Goal: Contribute content

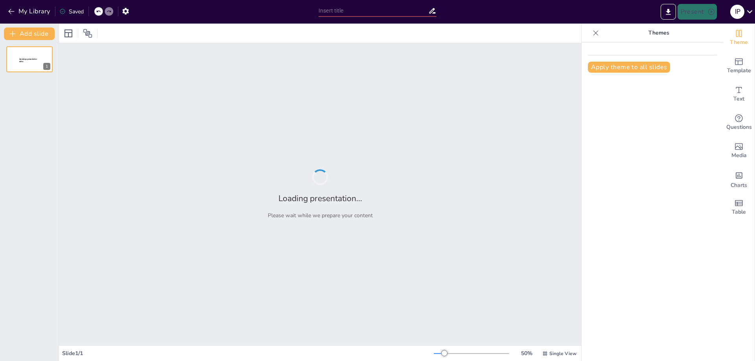
type input "Reconciliation and Reporting: Key Processes for Financial Accuracy"
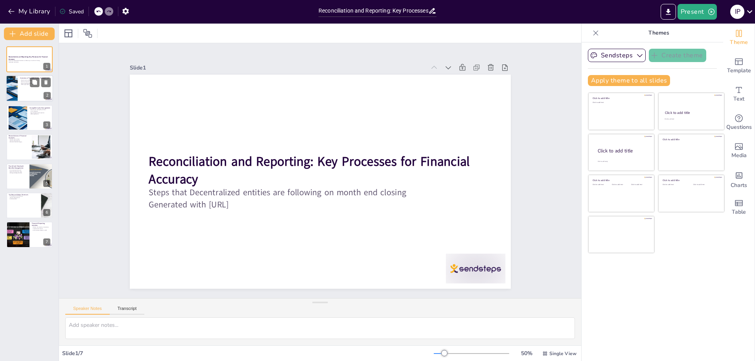
click at [29, 85] on p "IFRS adjustments" at bounding box center [35, 85] width 31 height 2
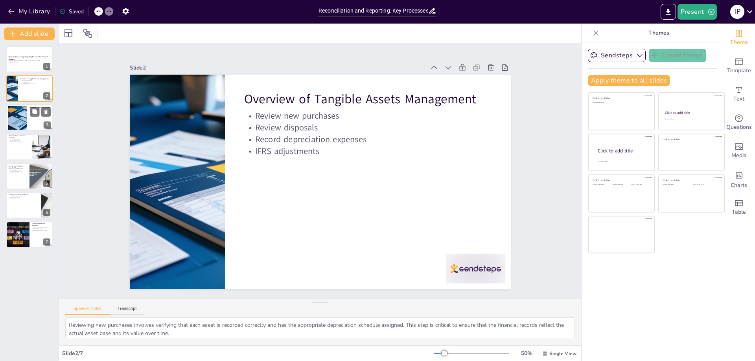
click at [24, 114] on div at bounding box center [17, 118] width 38 height 24
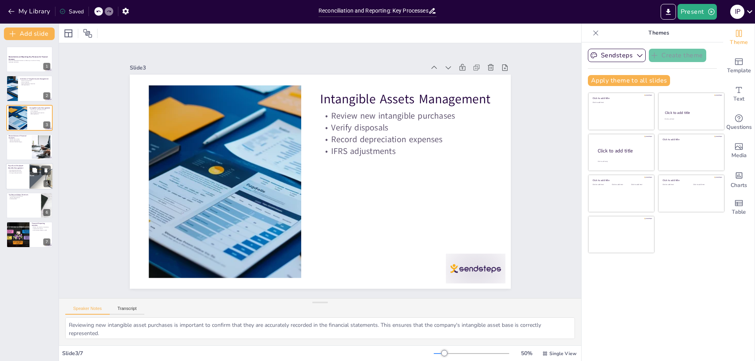
click at [19, 177] on div at bounding box center [29, 176] width 47 height 27
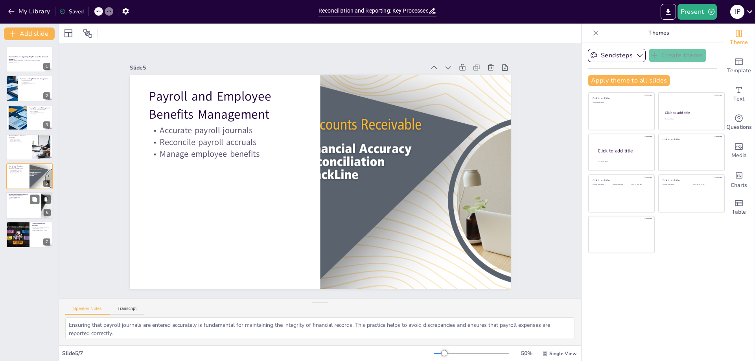
click at [24, 200] on div at bounding box center [29, 205] width 47 height 27
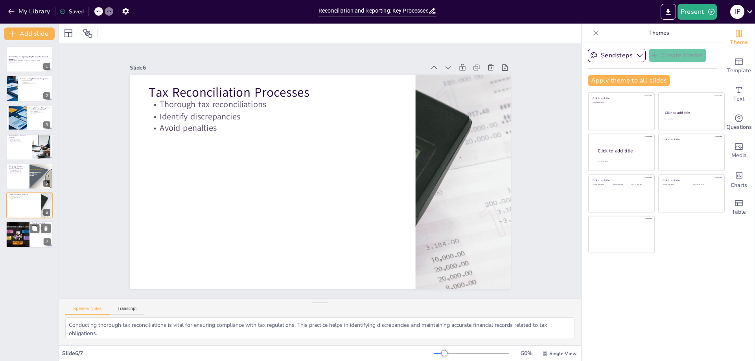
click at [20, 236] on div at bounding box center [18, 235] width 40 height 27
type textarea "Reviewing intercompany transactions is essential for ensuring that all transact…"
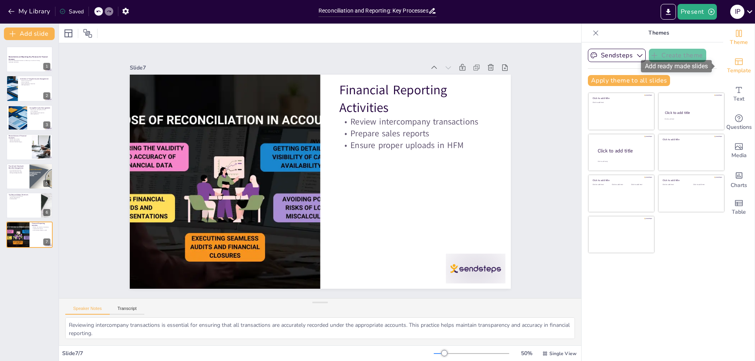
click at [735, 61] on icon "Add ready made slides" at bounding box center [739, 62] width 8 height 7
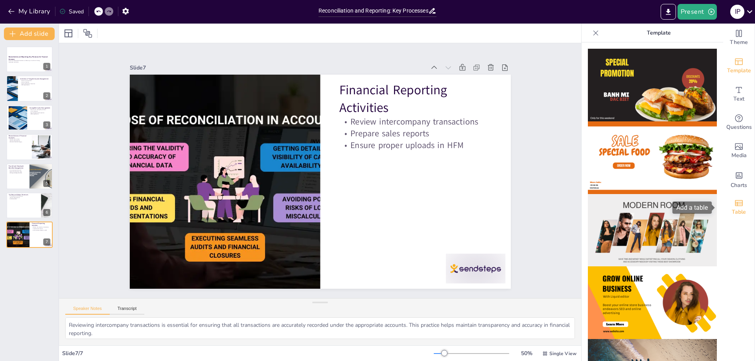
click at [736, 200] on icon "Add a table" at bounding box center [738, 203] width 9 height 9
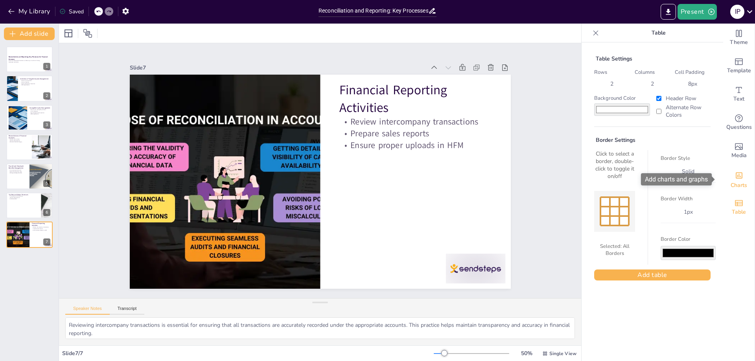
click at [735, 178] on icon "Add charts and graphs" at bounding box center [739, 175] width 8 height 8
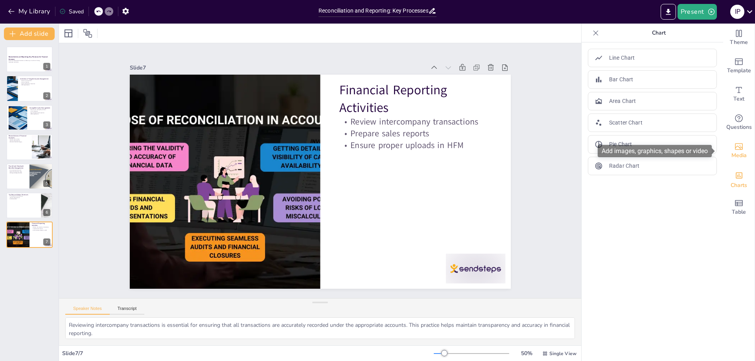
click at [735, 145] on icon "Add images, graphics, shapes or video" at bounding box center [738, 146] width 9 height 9
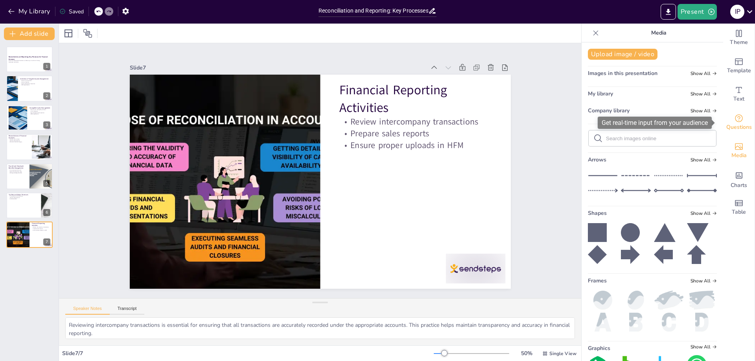
click at [735, 120] on icon "Get real-time input from your audience" at bounding box center [738, 118] width 9 height 9
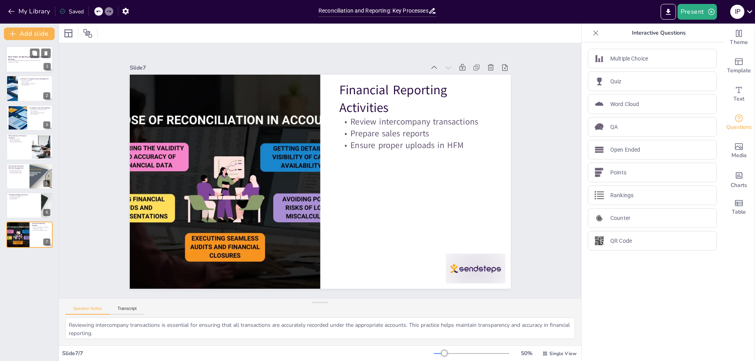
click at [24, 59] on p "Reconciliation and Reporting: Key Processes for Financial Accuracy" at bounding box center [29, 58] width 42 height 4
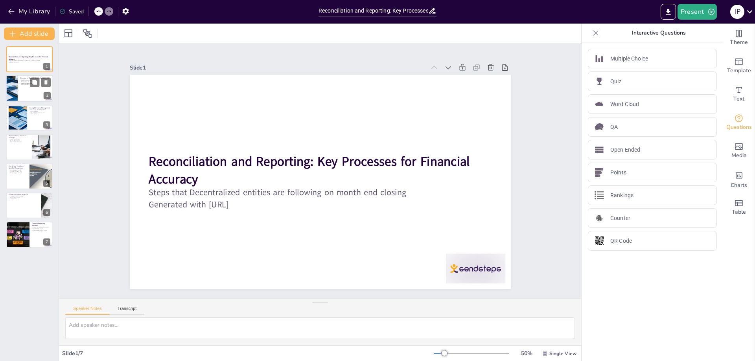
click at [17, 82] on div at bounding box center [12, 88] width 42 height 27
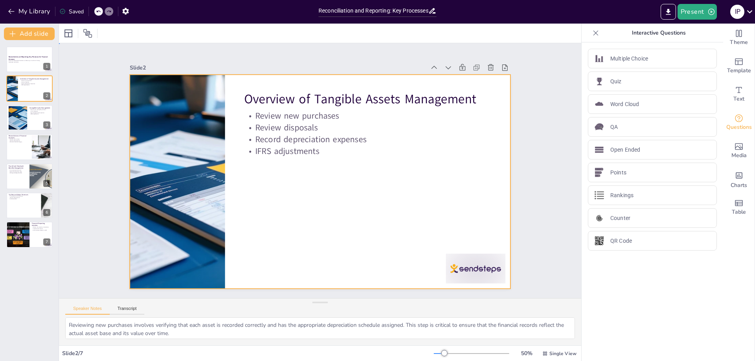
click at [401, 195] on div at bounding box center [320, 182] width 381 height 214
click at [26, 140] on p "Identify discrepancies" at bounding box center [18, 141] width 21 height 2
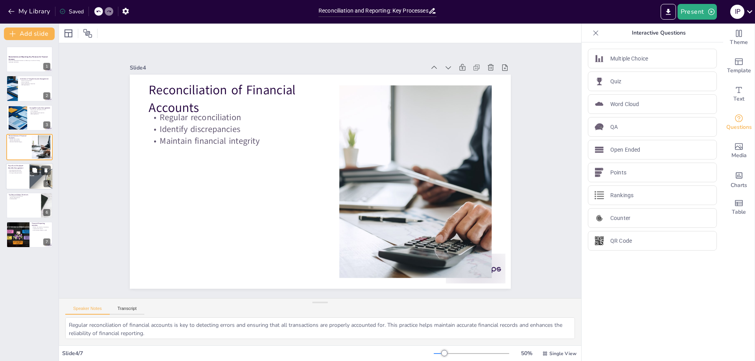
click at [15, 175] on div at bounding box center [29, 176] width 47 height 27
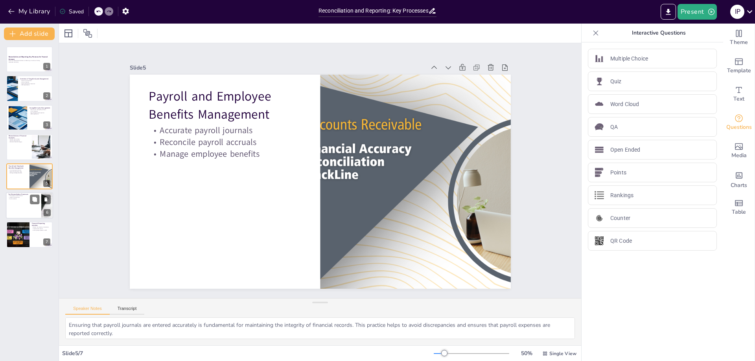
click at [11, 204] on div at bounding box center [29, 205] width 47 height 27
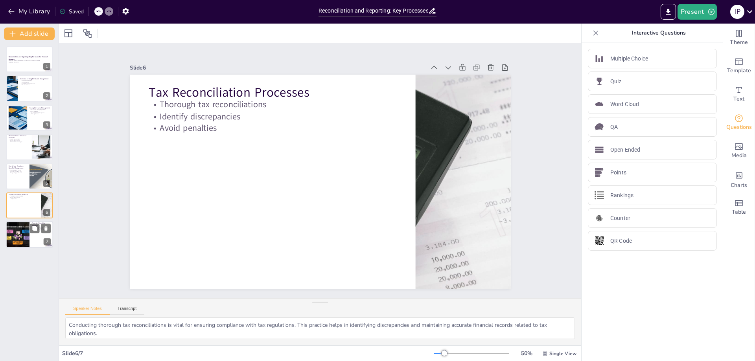
click at [28, 232] on div at bounding box center [18, 235] width 40 height 27
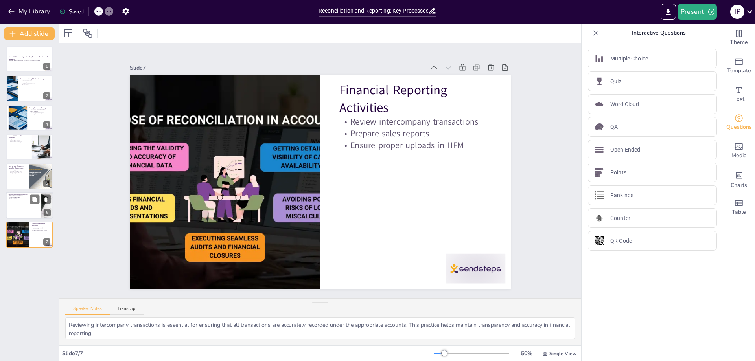
click at [20, 208] on div at bounding box center [29, 205] width 47 height 27
type textarea "Conducting thorough tax reconciliations is vital for ensuring compliance with t…"
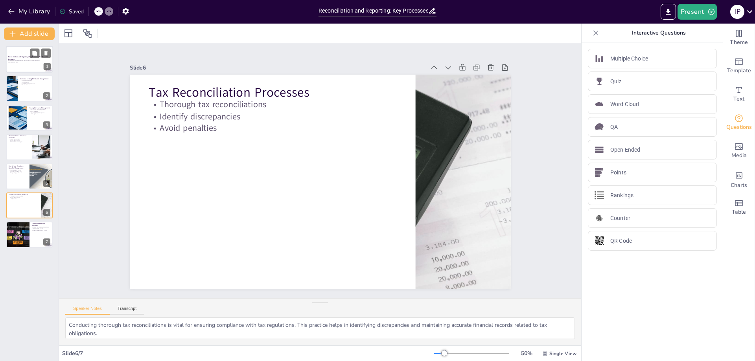
click at [16, 63] on p "Generated with [URL]" at bounding box center [29, 62] width 42 height 2
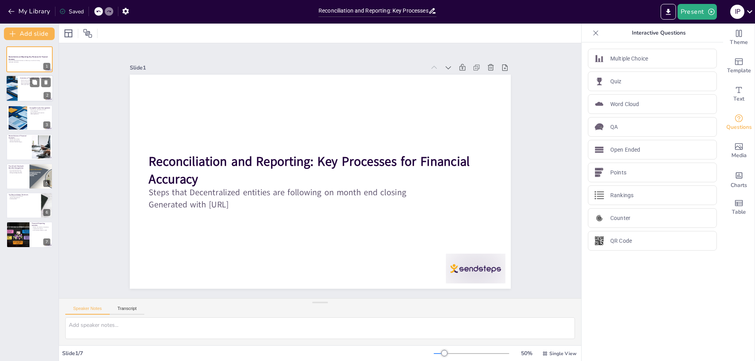
click at [15, 90] on div at bounding box center [12, 88] width 42 height 27
type textarea "Reviewing new purchases involves verifying that each asset is recorded correctl…"
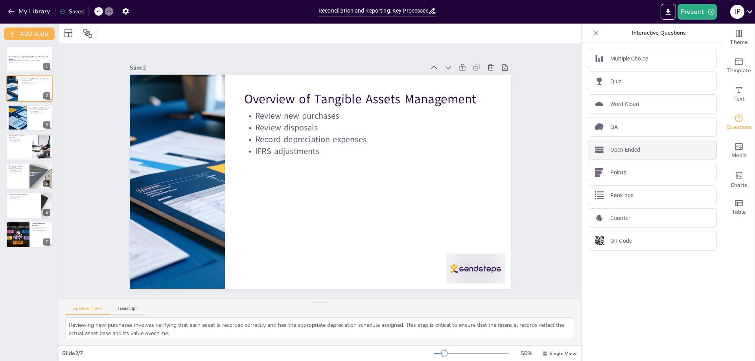
click at [630, 145] on div "Open Ended" at bounding box center [652, 150] width 129 height 20
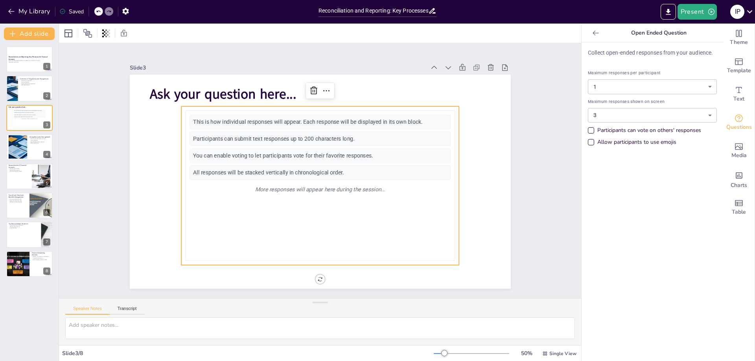
click at [592, 31] on icon at bounding box center [595, 32] width 6 height 5
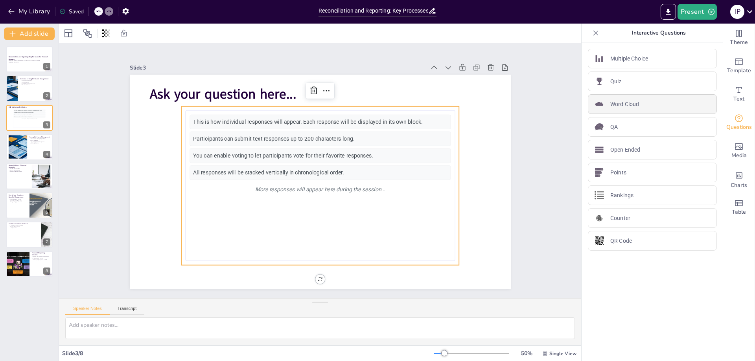
click at [638, 105] on div "Word Cloud" at bounding box center [652, 104] width 129 height 20
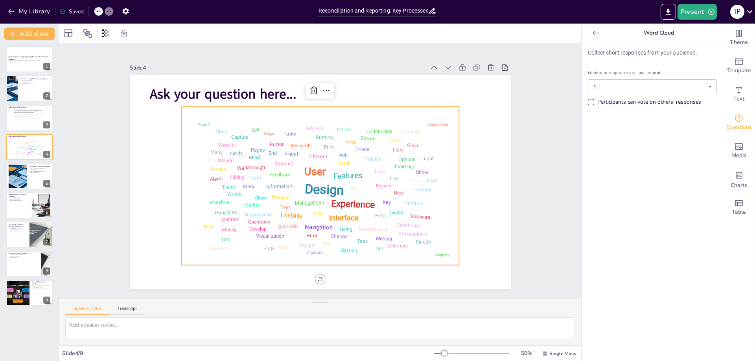
click at [592, 31] on icon at bounding box center [595, 32] width 6 height 5
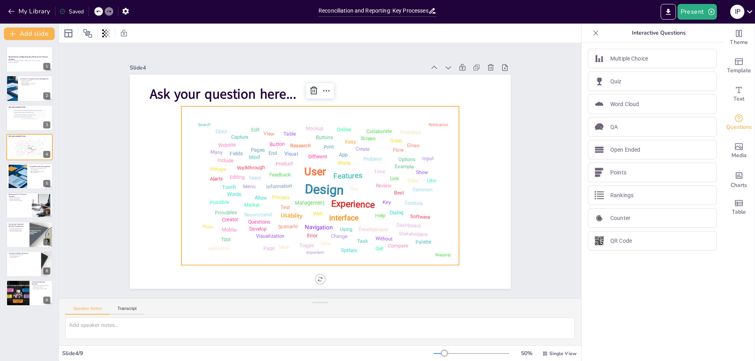
click at [592, 33] on icon at bounding box center [596, 33] width 8 height 8
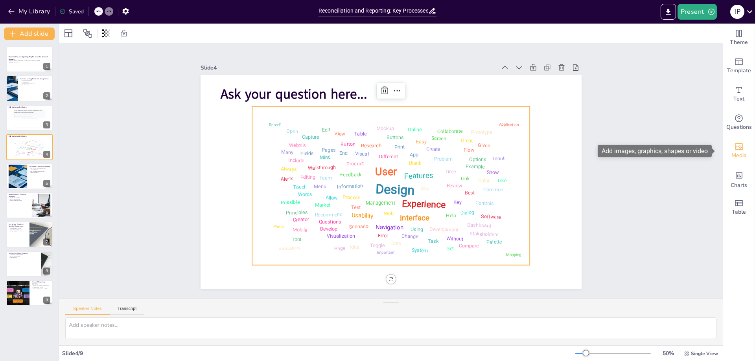
click at [734, 145] on icon "Add images, graphics, shapes or video" at bounding box center [738, 146] width 9 height 9
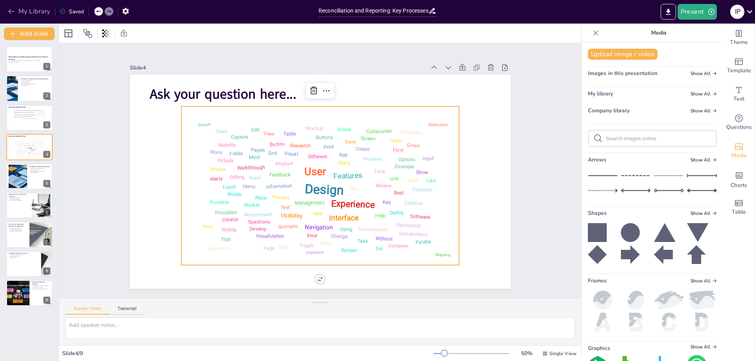
click at [10, 10] on icon "button" at bounding box center [11, 11] width 6 height 5
